Goal: Navigation & Orientation: Find specific page/section

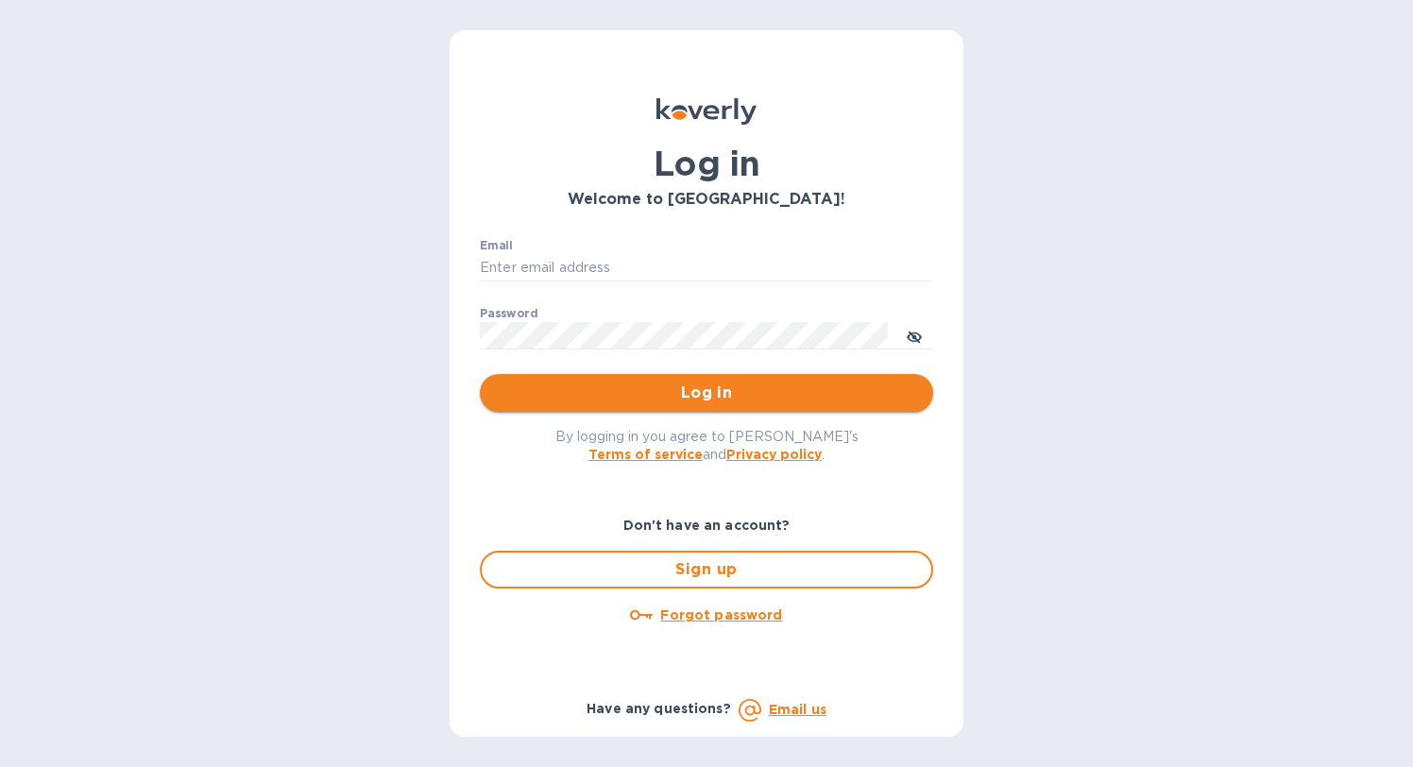
type input "[PERSON_NAME][EMAIL_ADDRESS][DOMAIN_NAME]"
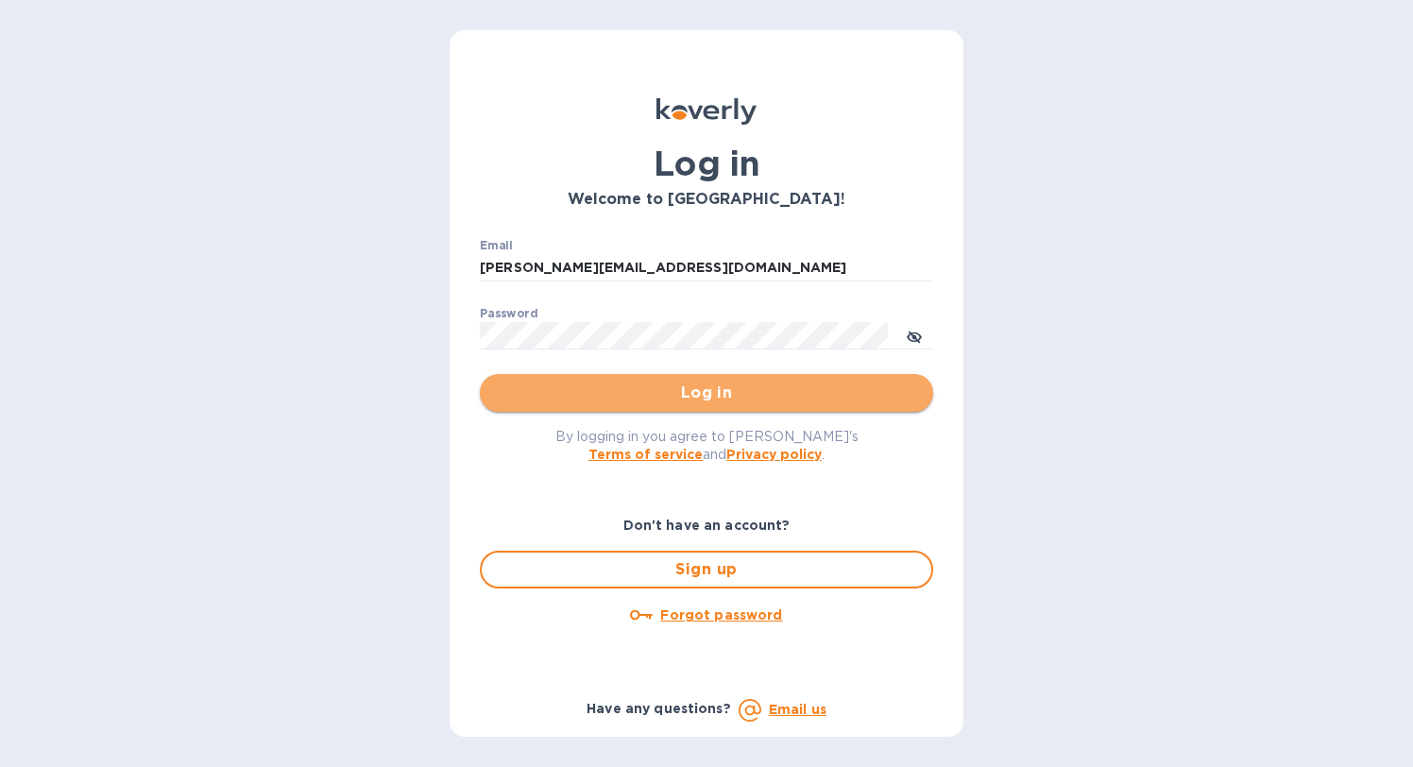
click at [575, 400] on span "Log in" at bounding box center [706, 393] width 423 height 23
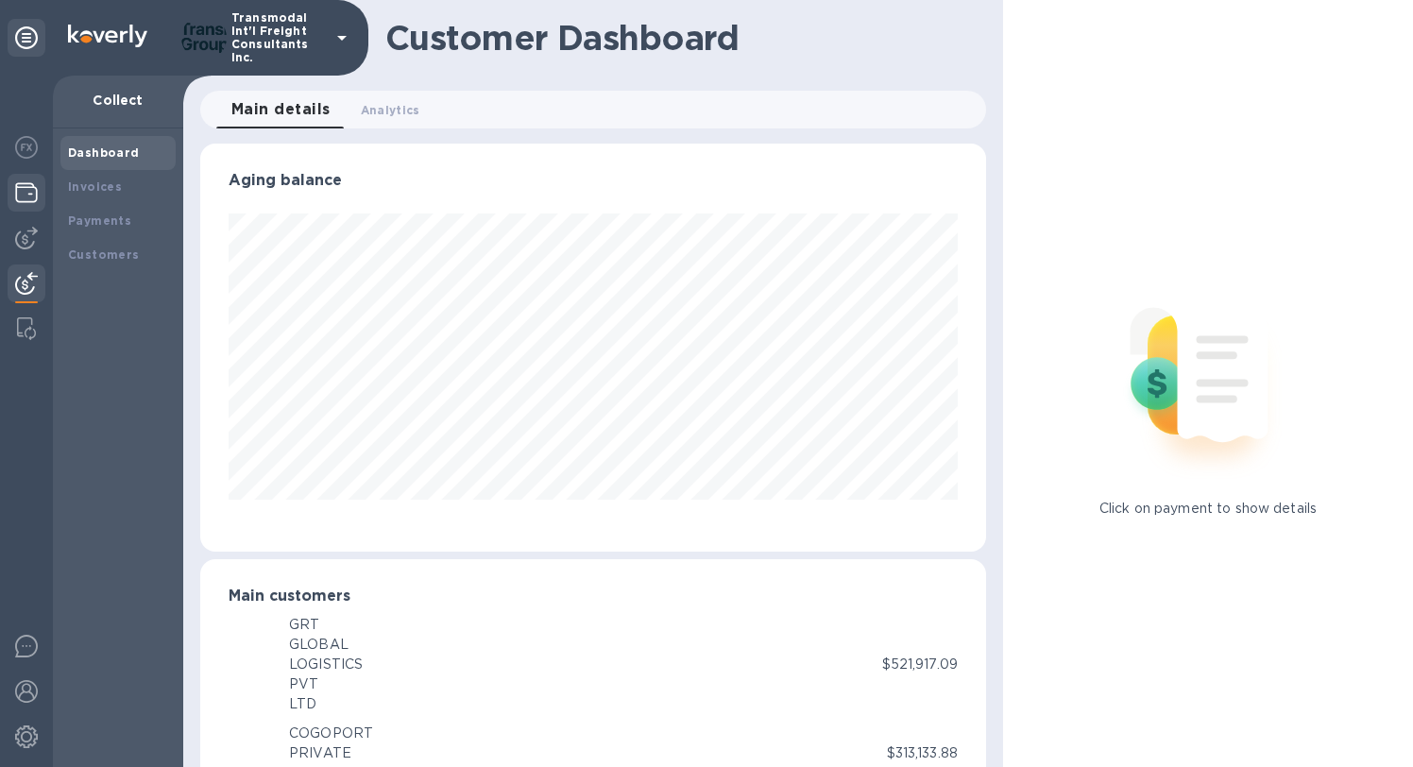
scroll to position [944070, 943700]
click at [27, 186] on img at bounding box center [26, 192] width 23 height 23
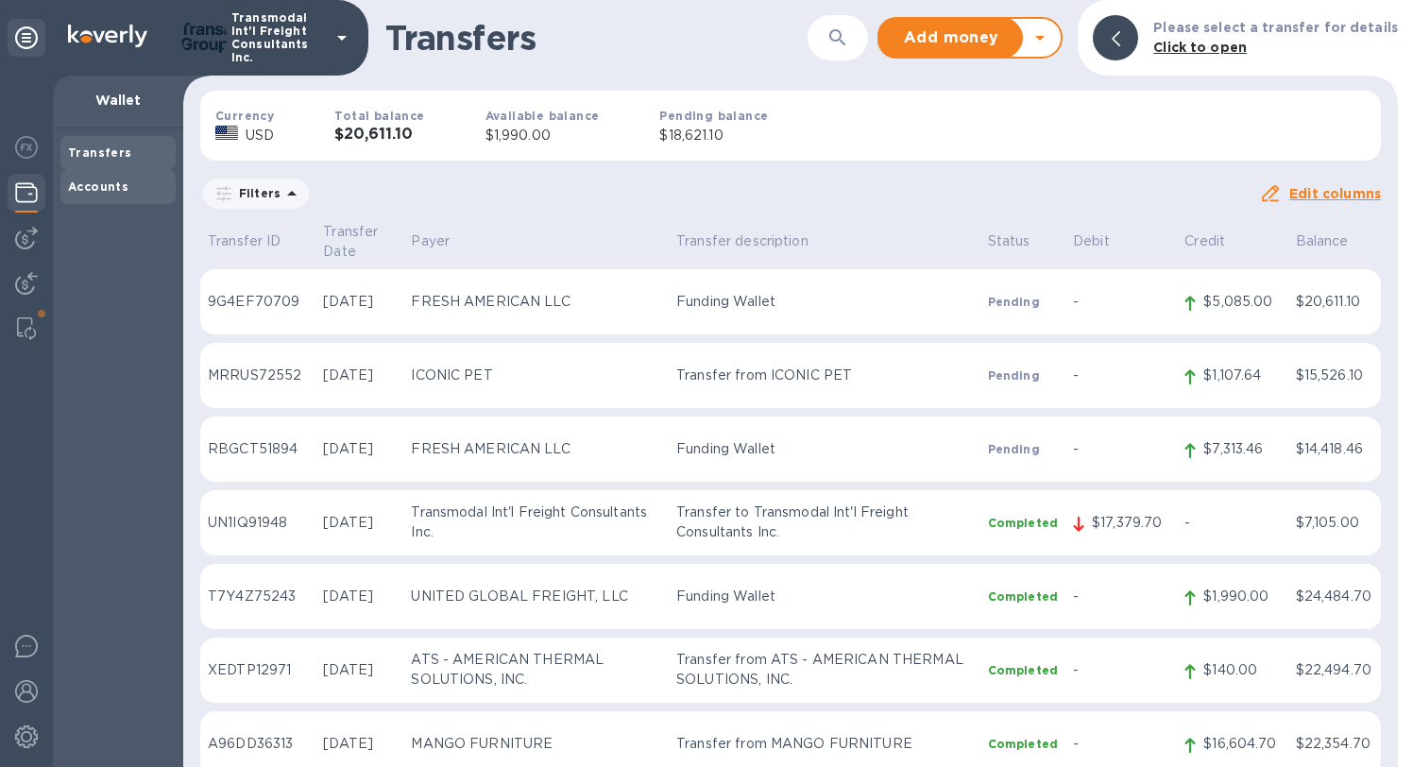
click at [87, 188] on b "Accounts" at bounding box center [98, 186] width 60 height 14
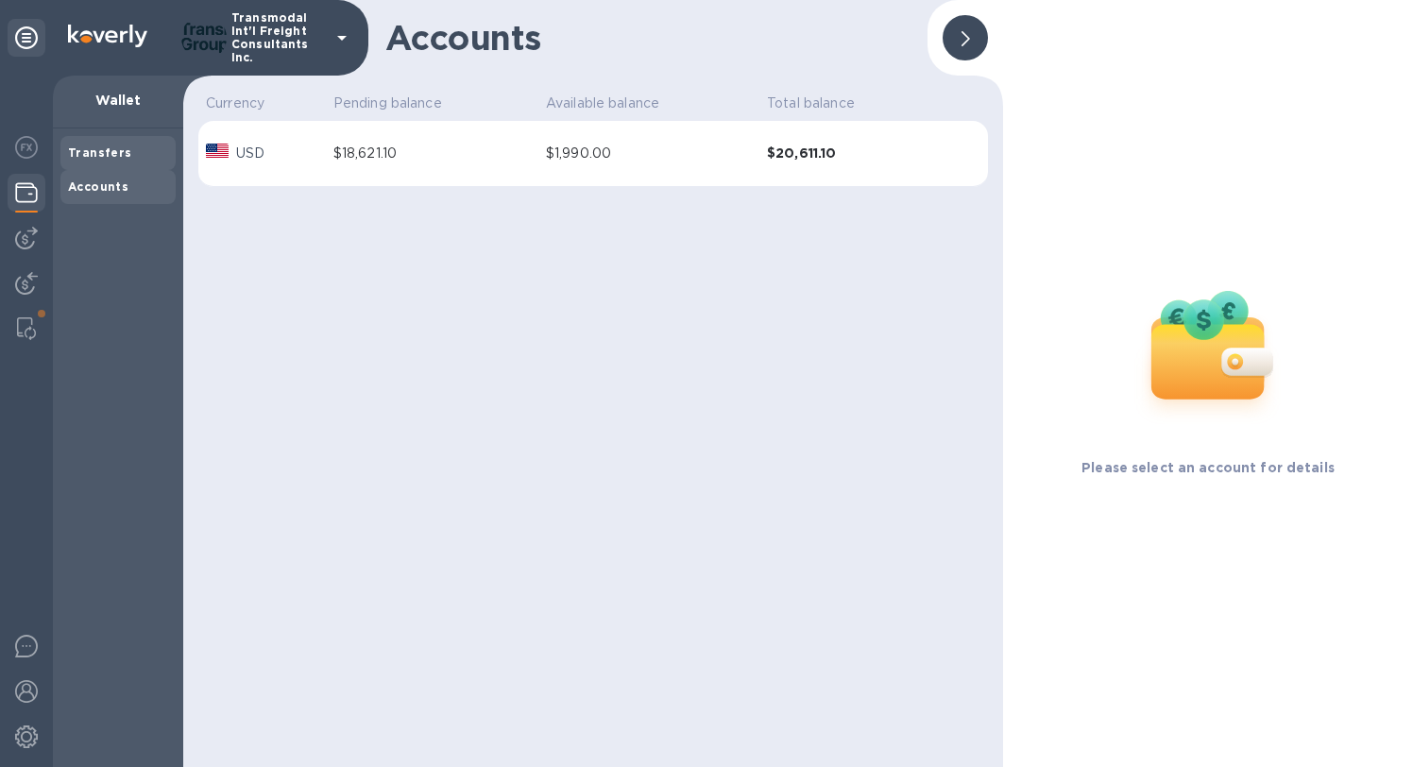
click at [100, 137] on div "Transfers" at bounding box center [117, 153] width 115 height 34
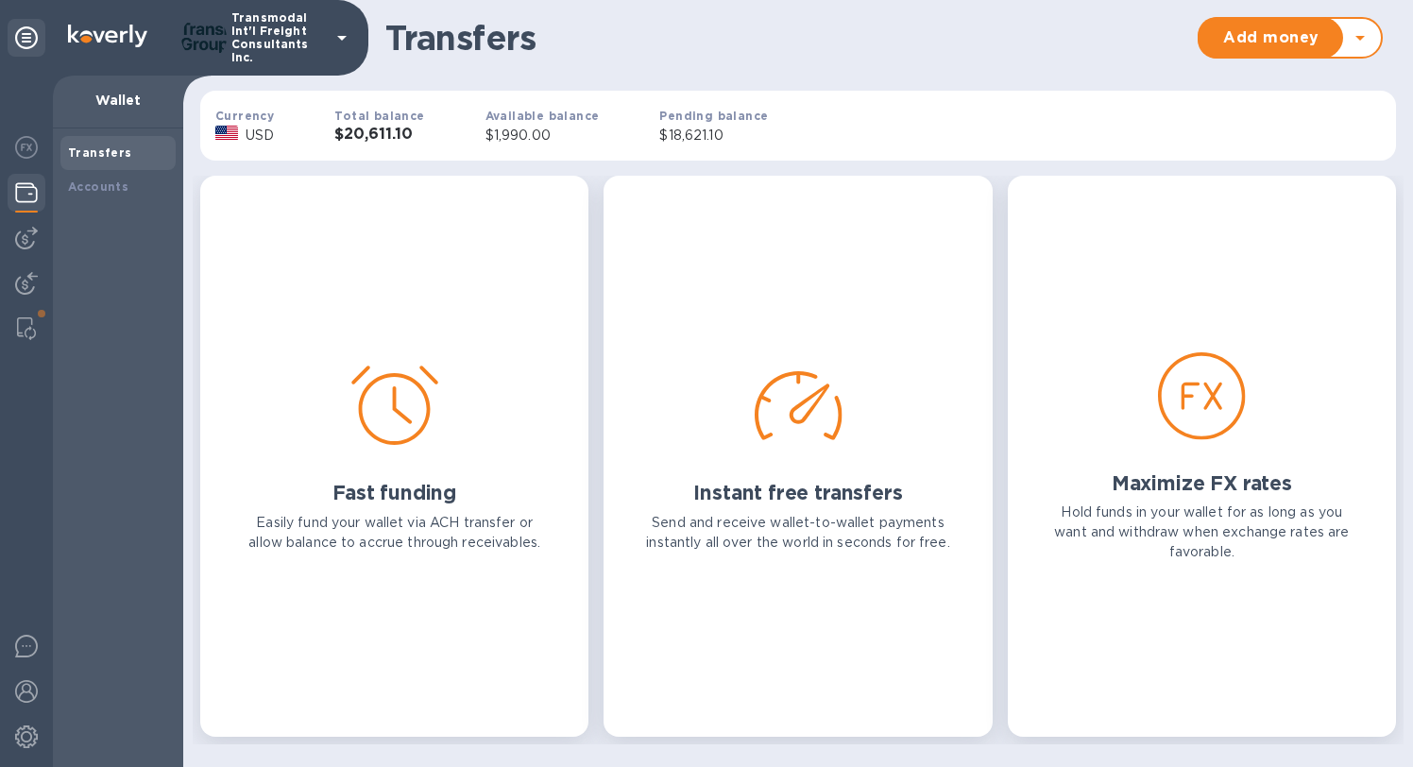
click at [100, 146] on b "Transfers" at bounding box center [100, 152] width 64 height 14
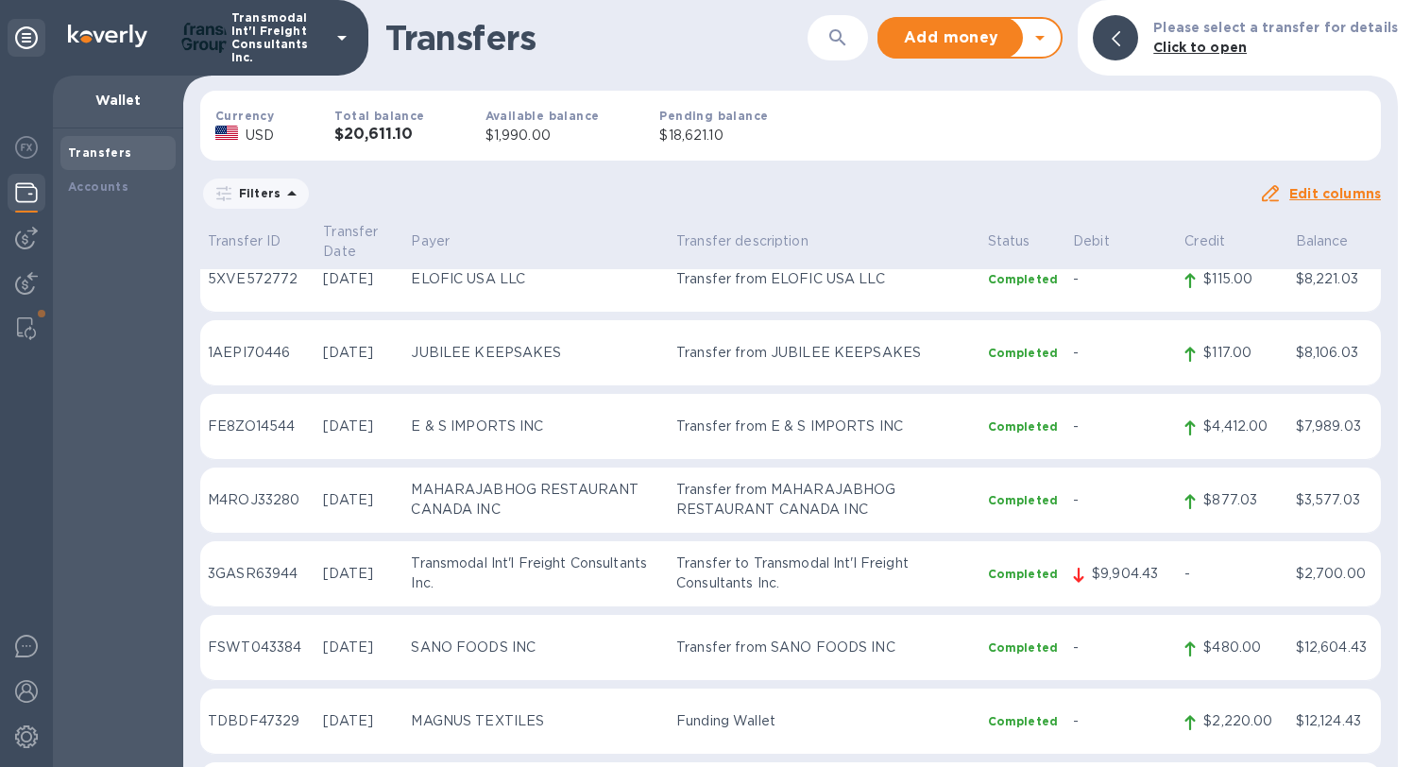
scroll to position [8683, 0]
